Goal: Navigation & Orientation: Find specific page/section

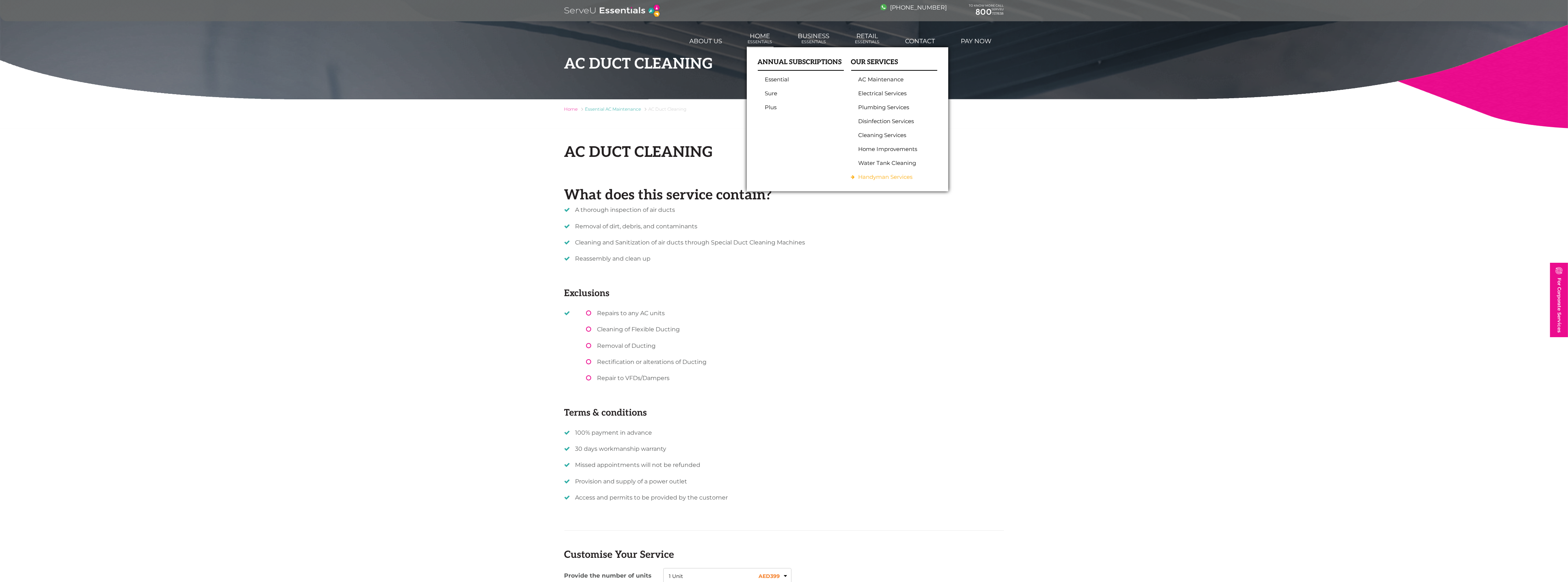
click at [883, 177] on link "Handyman Services" at bounding box center [892, 177] width 68 height 7
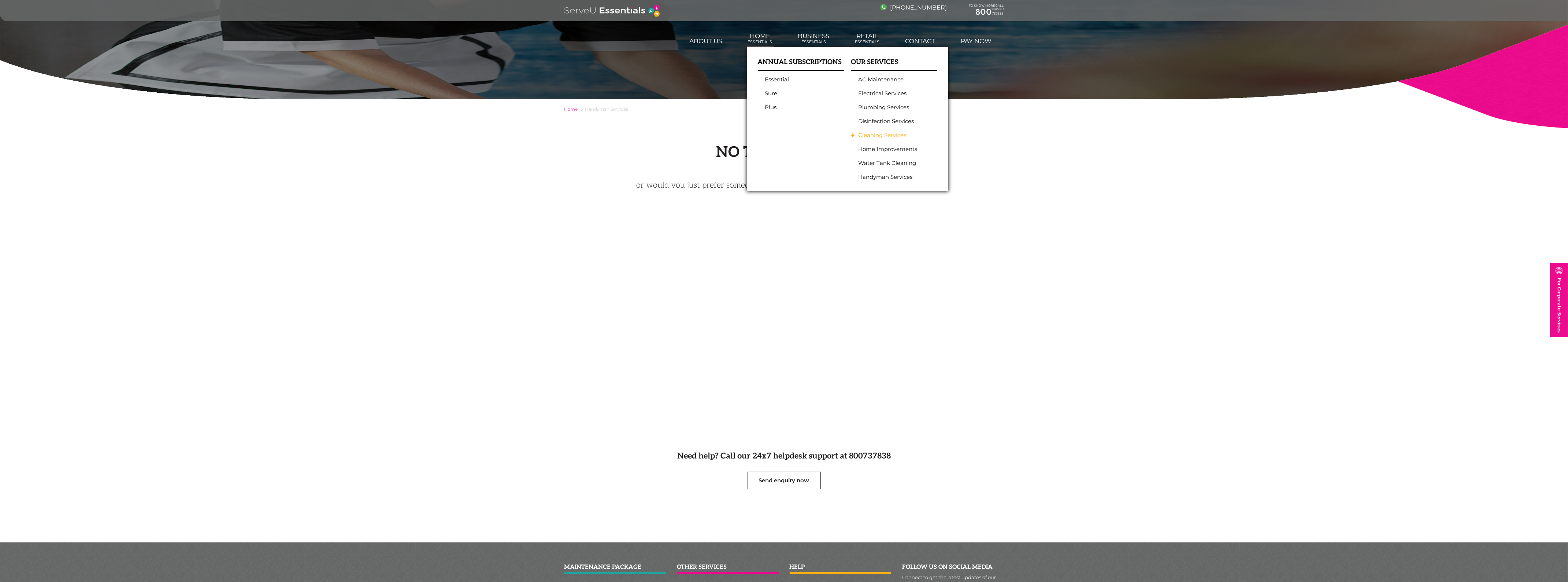
click at [880, 135] on link "Cleaning Services" at bounding box center [892, 135] width 68 height 7
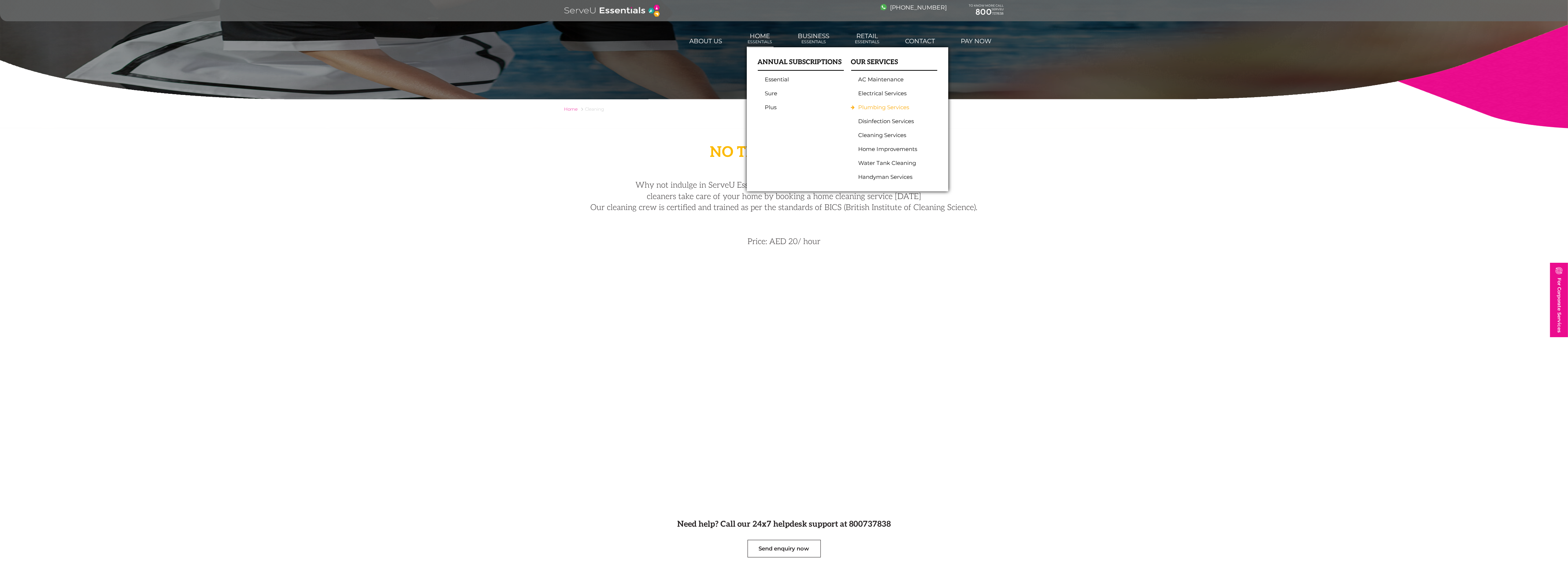
click at [879, 104] on link "Plumbing Services" at bounding box center [892, 107] width 68 height 7
